Goal: Task Accomplishment & Management: Use online tool/utility

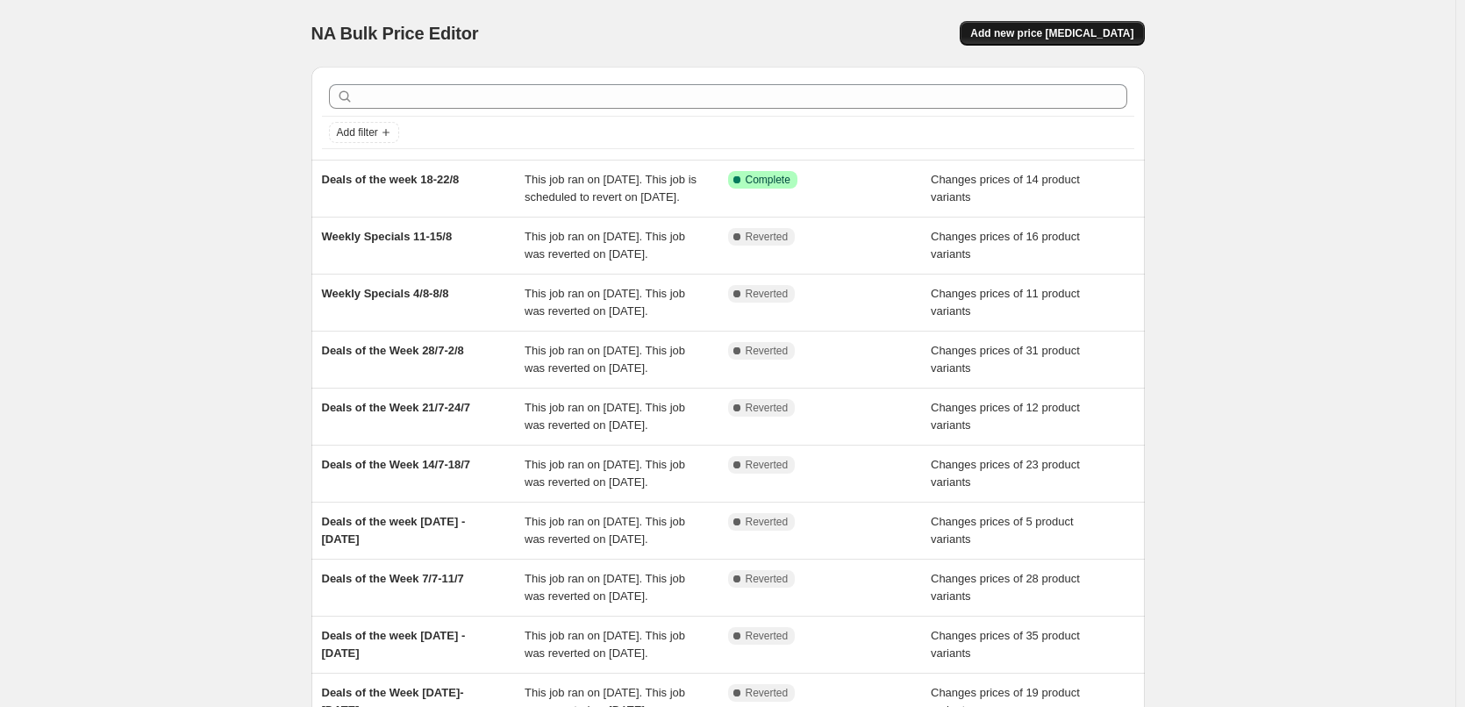
click at [1106, 27] on span "Add new price [MEDICAL_DATA]" at bounding box center [1051, 33] width 163 height 14
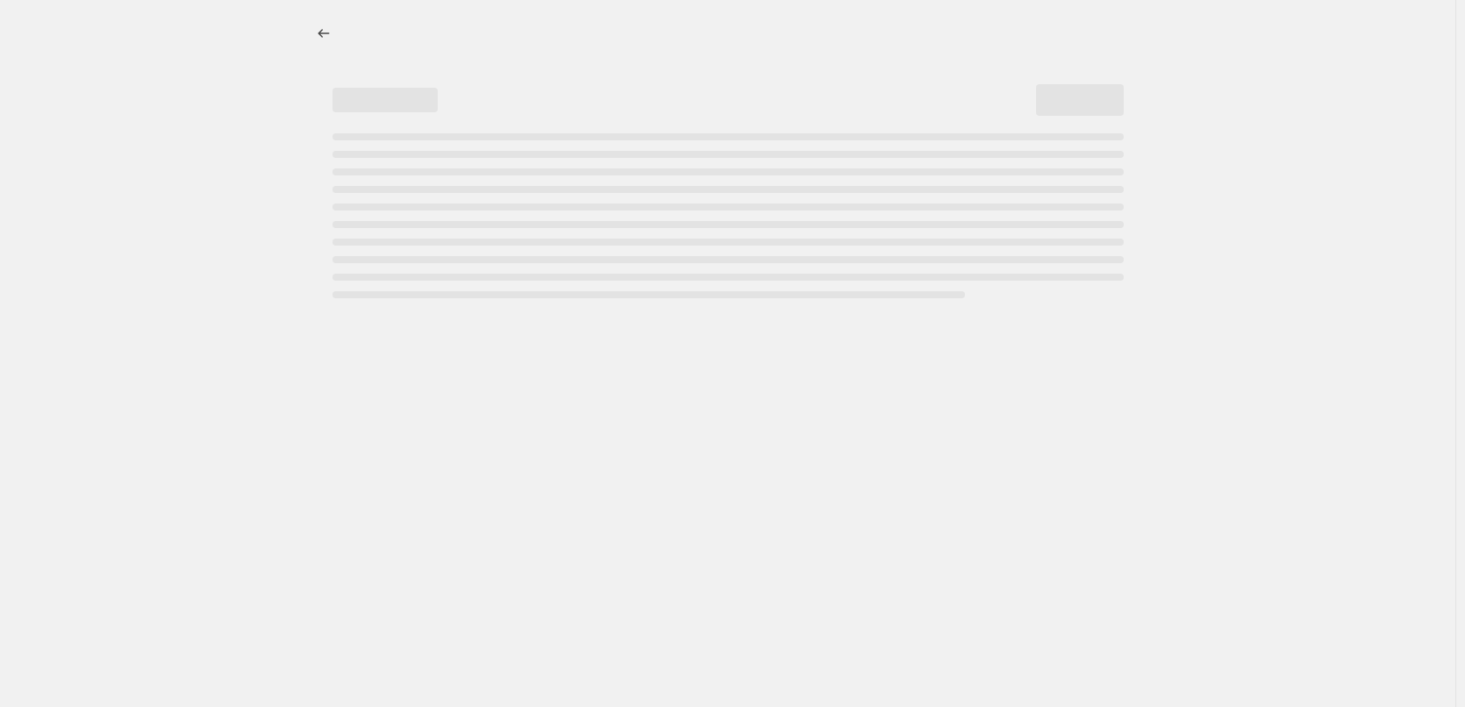
select select "percentage"
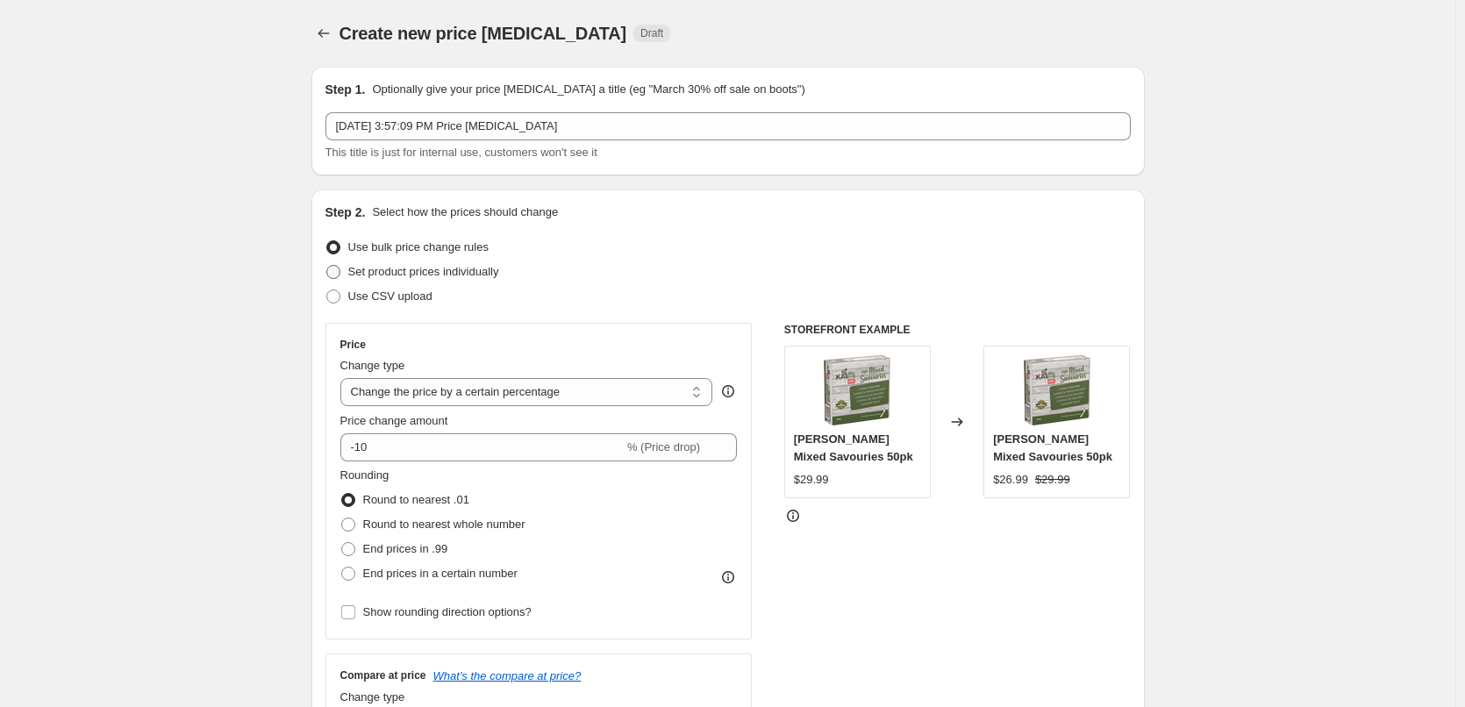
click at [339, 274] on span at bounding box center [333, 272] width 14 height 14
click at [327, 266] on input "Set product prices individually" at bounding box center [326, 265] width 1 height 1
radio input "true"
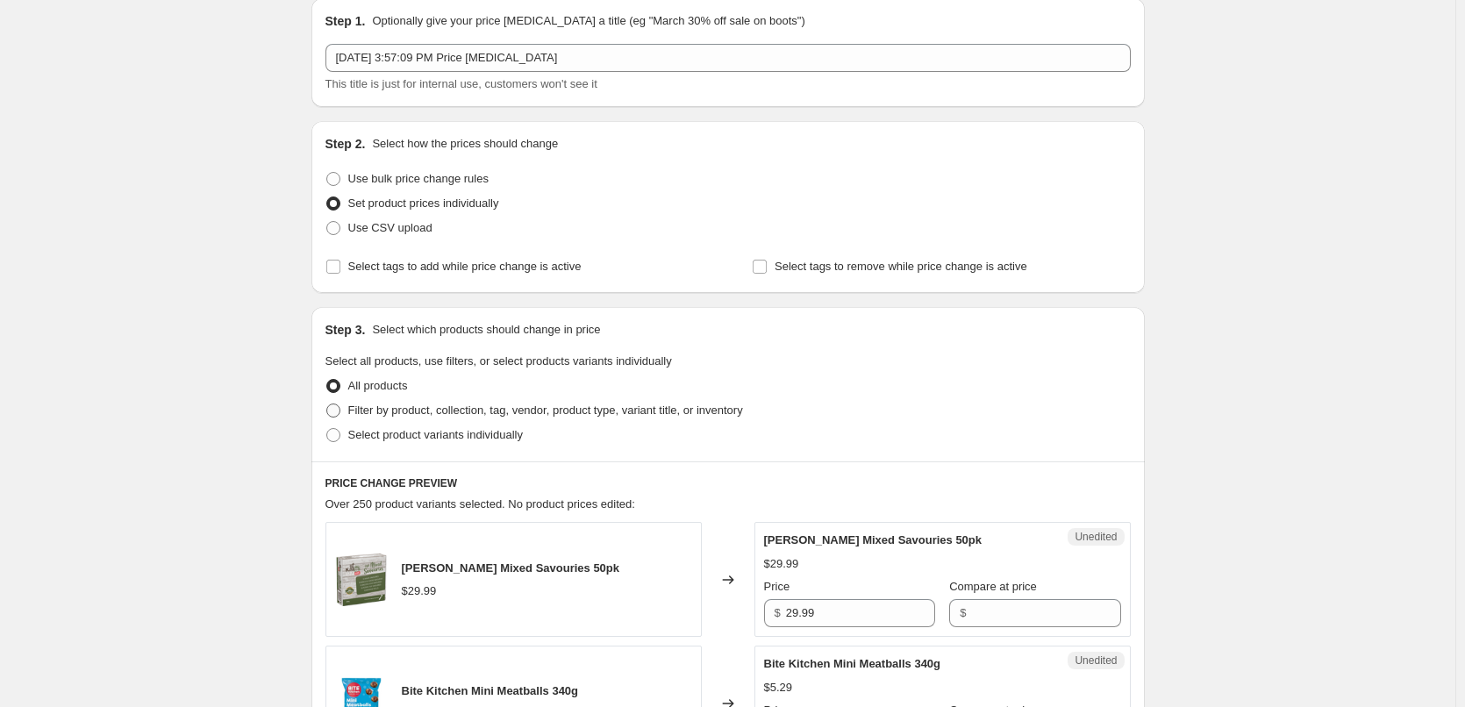
scroll to position [88, 0]
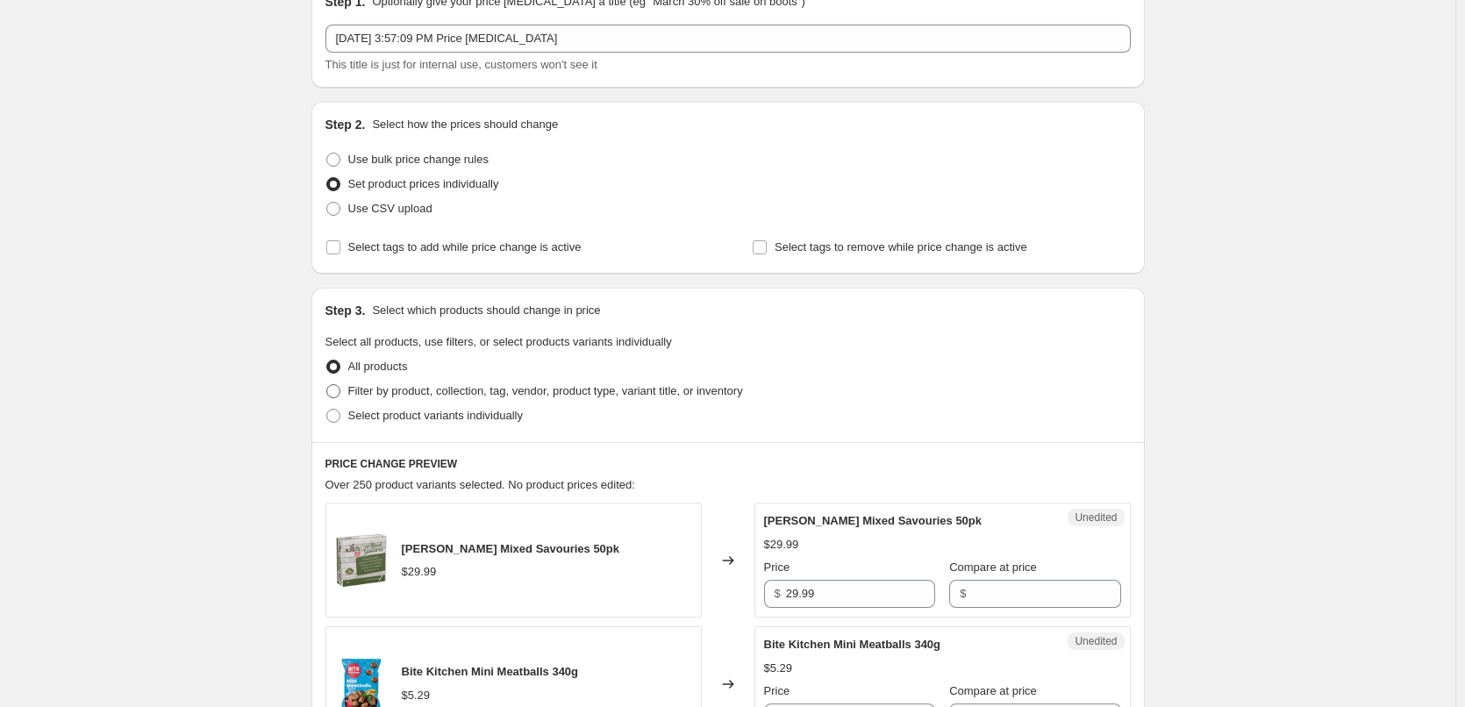
click at [335, 389] on span at bounding box center [333, 391] width 14 height 14
click at [327, 385] on input "Filter by product, collection, tag, vendor, product type, variant title, or inv…" at bounding box center [326, 384] width 1 height 1
radio input "true"
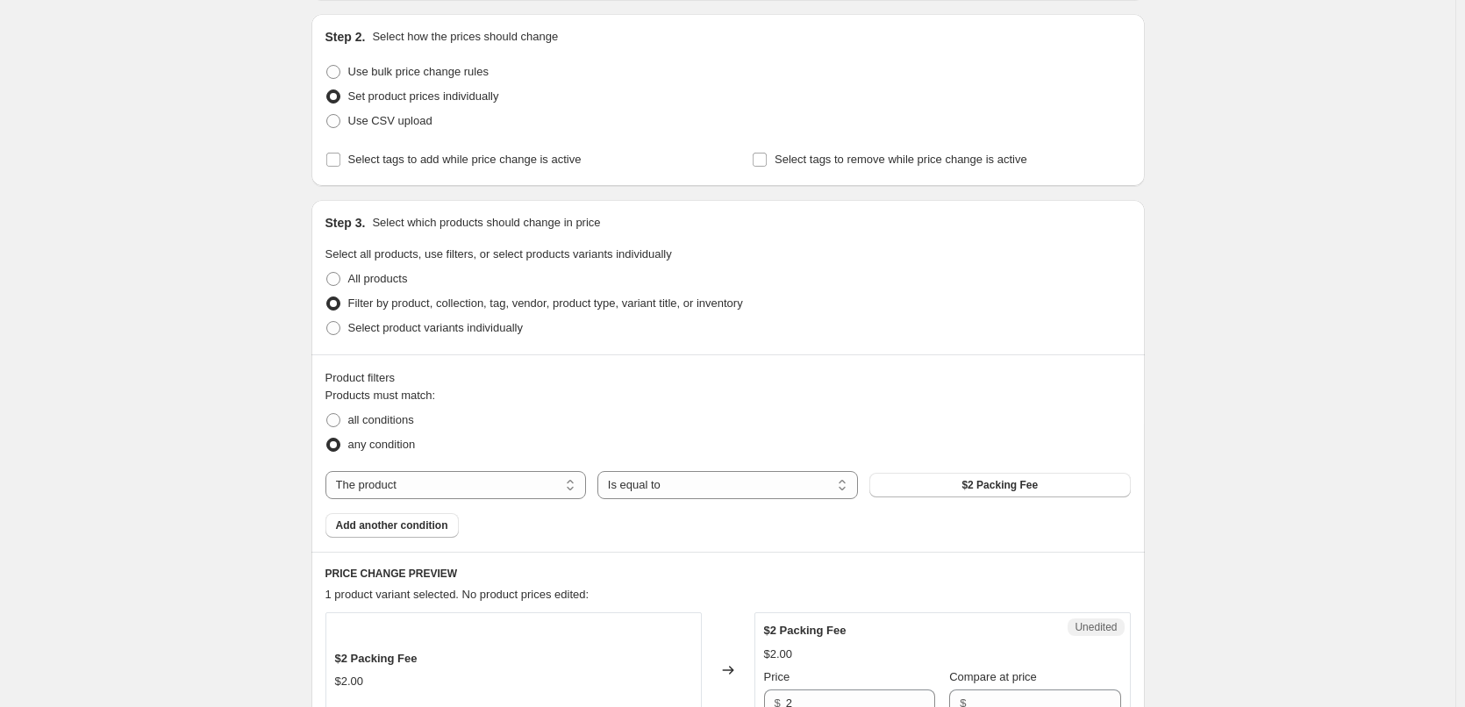
scroll to position [263, 0]
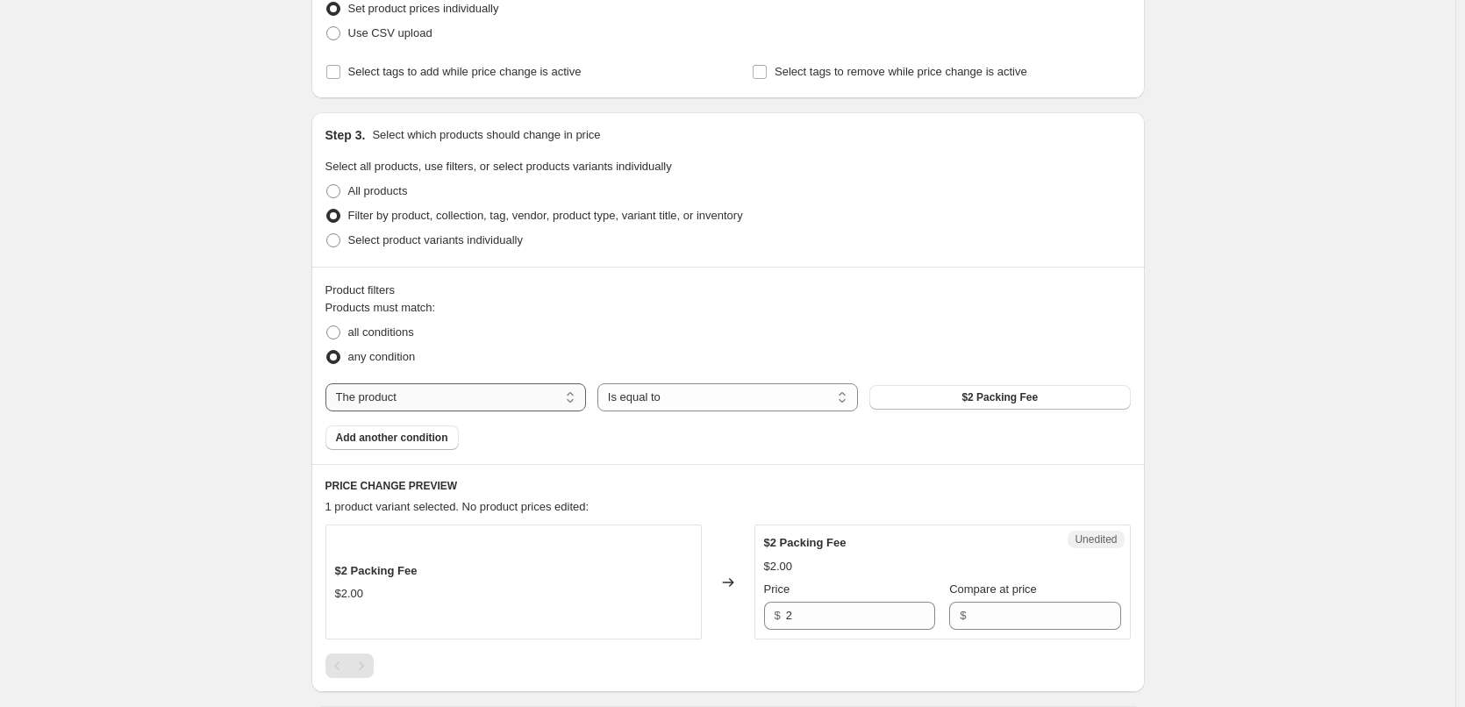
click at [509, 393] on select "The product The product's collection The product's tag The product's vendor The…" at bounding box center [455, 397] width 261 height 28
select select "collection"
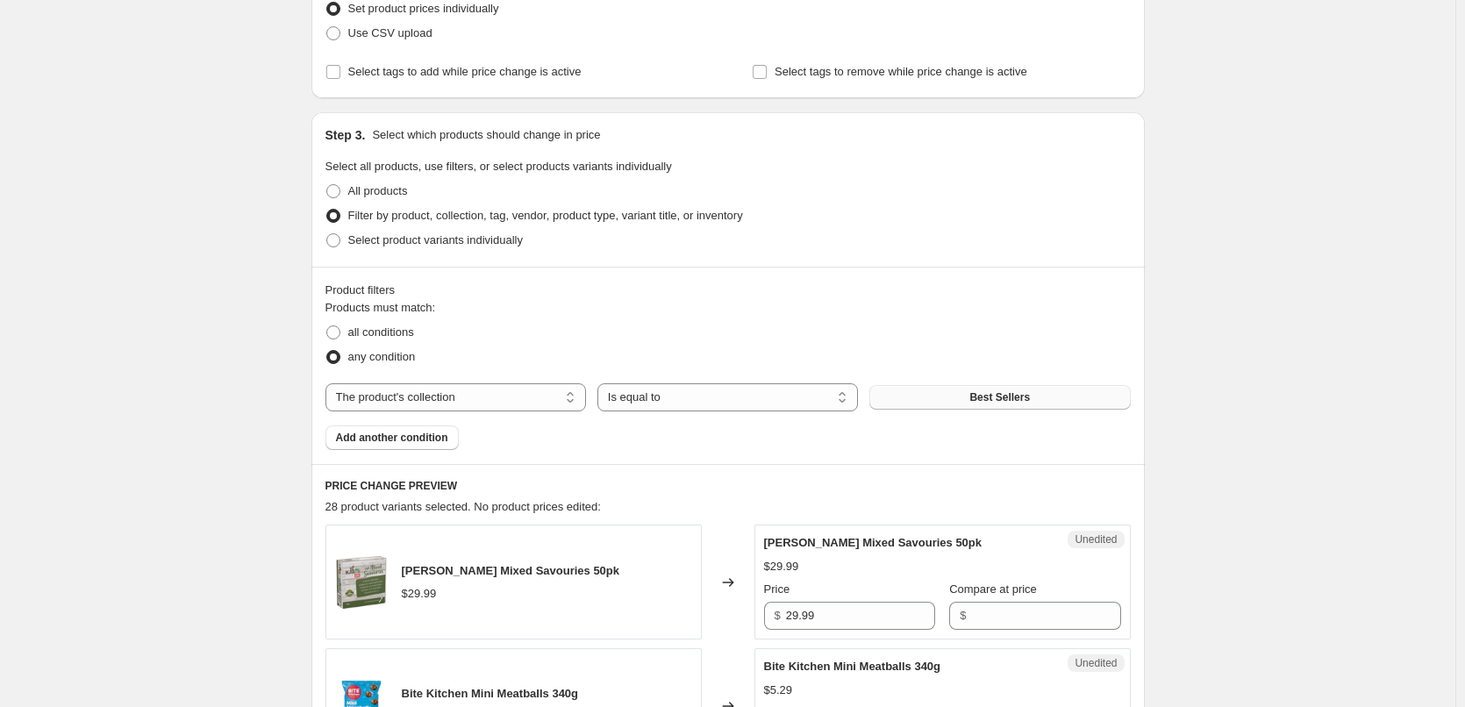
click at [936, 396] on button "Best Sellers" at bounding box center [999, 397] width 261 height 25
click at [955, 407] on button "Best Sellers" at bounding box center [999, 397] width 261 height 25
